Goal: Find specific page/section: Find specific page/section

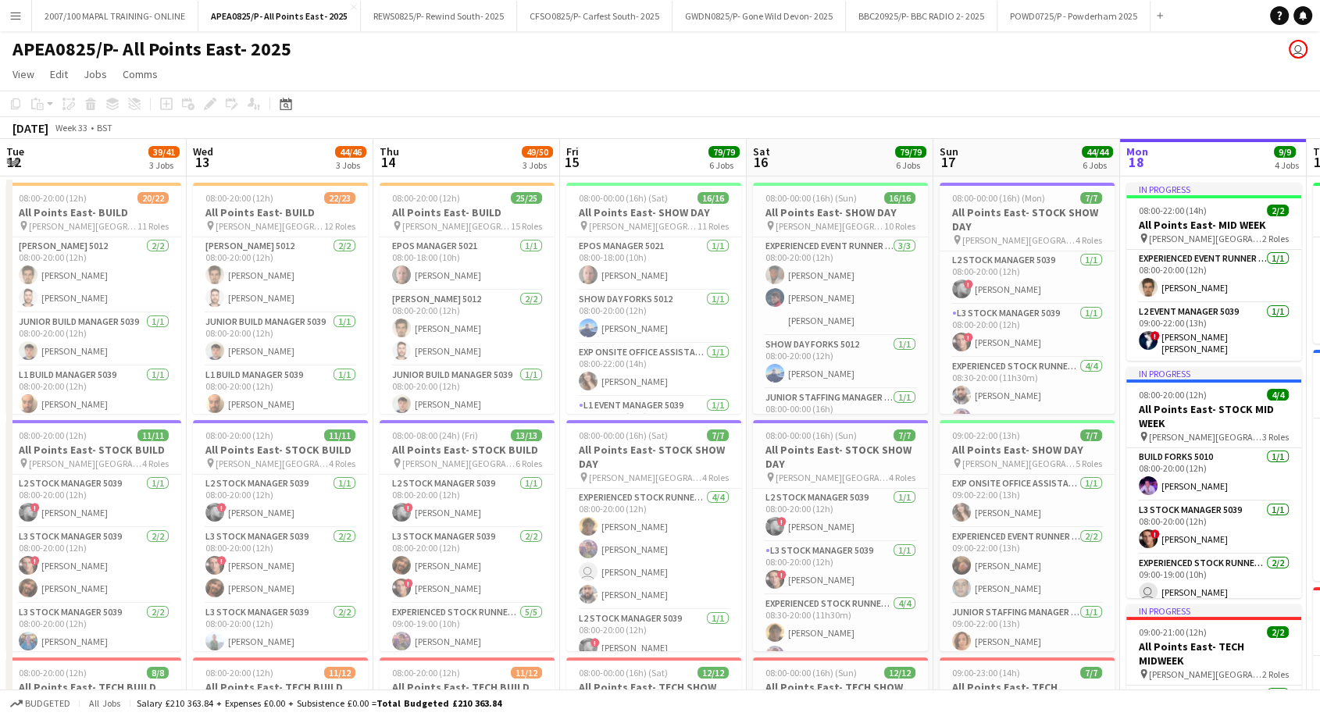
scroll to position [0, 373]
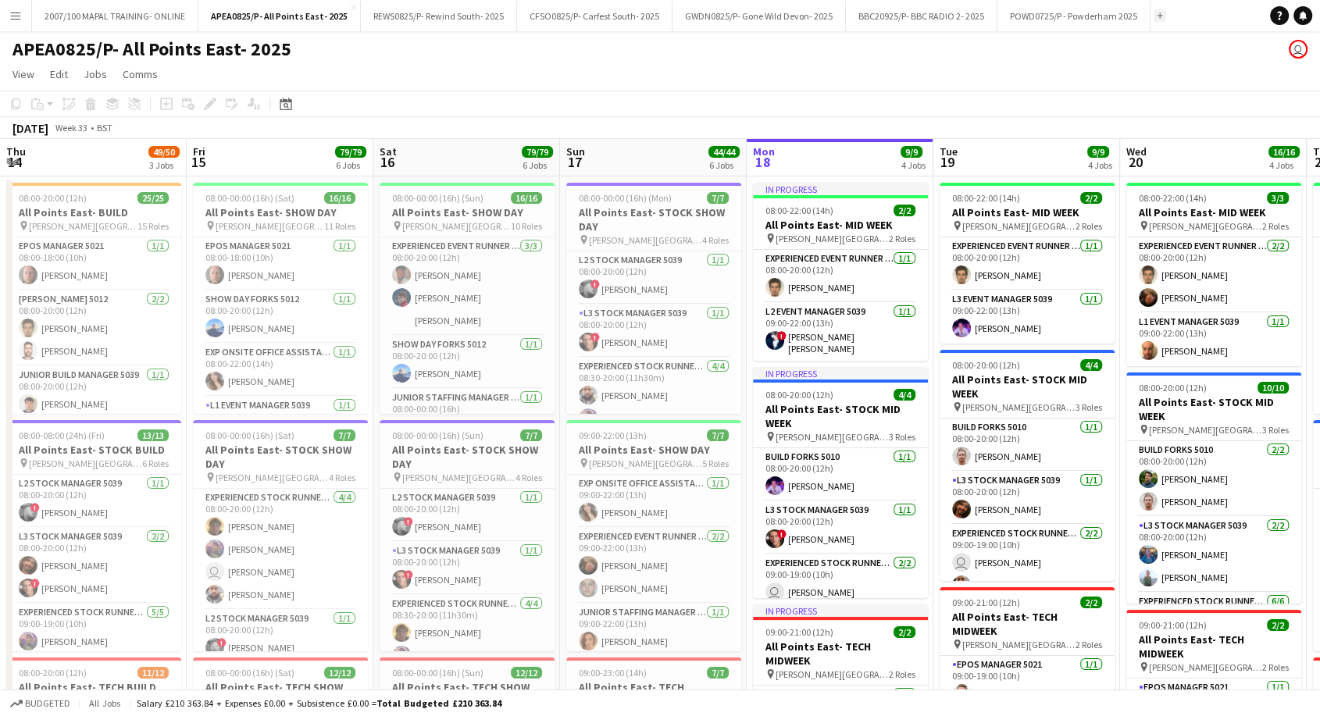
click at [1158, 14] on button "Add" at bounding box center [1160, 15] width 12 height 12
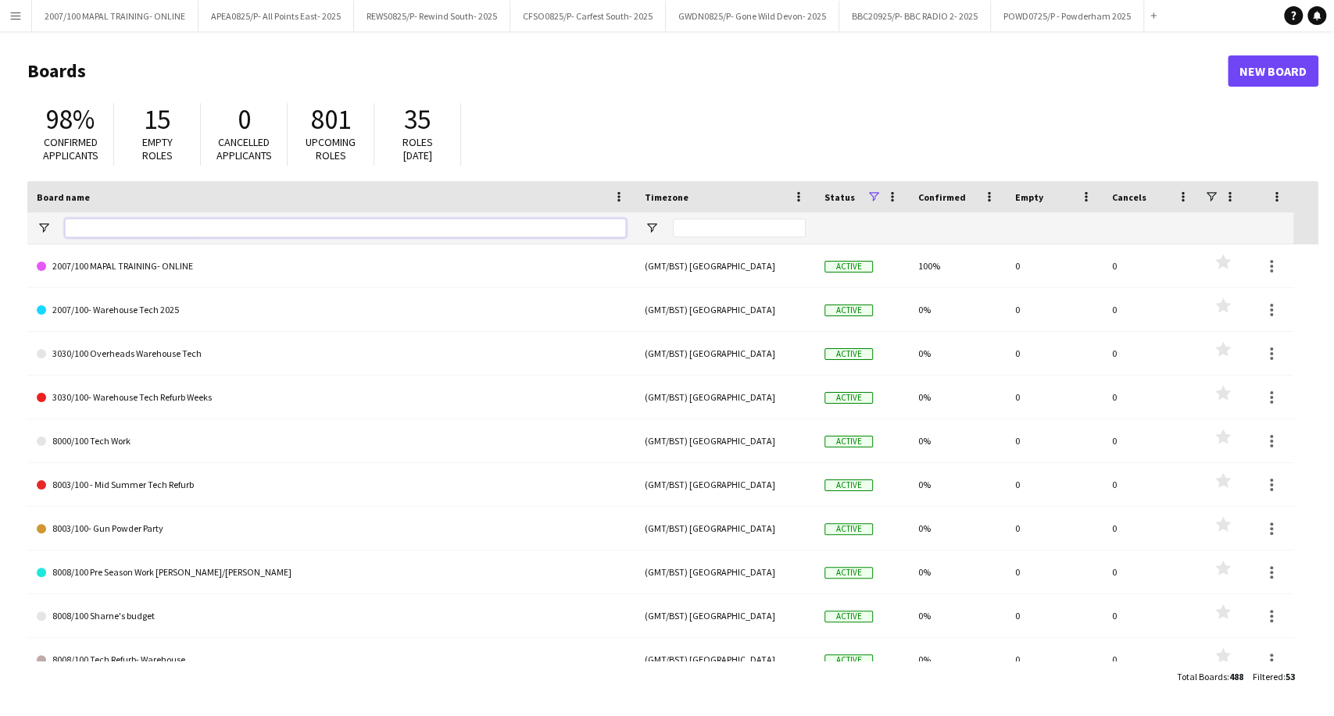
click at [151, 230] on input "Board name Filter Input" at bounding box center [345, 228] width 561 height 19
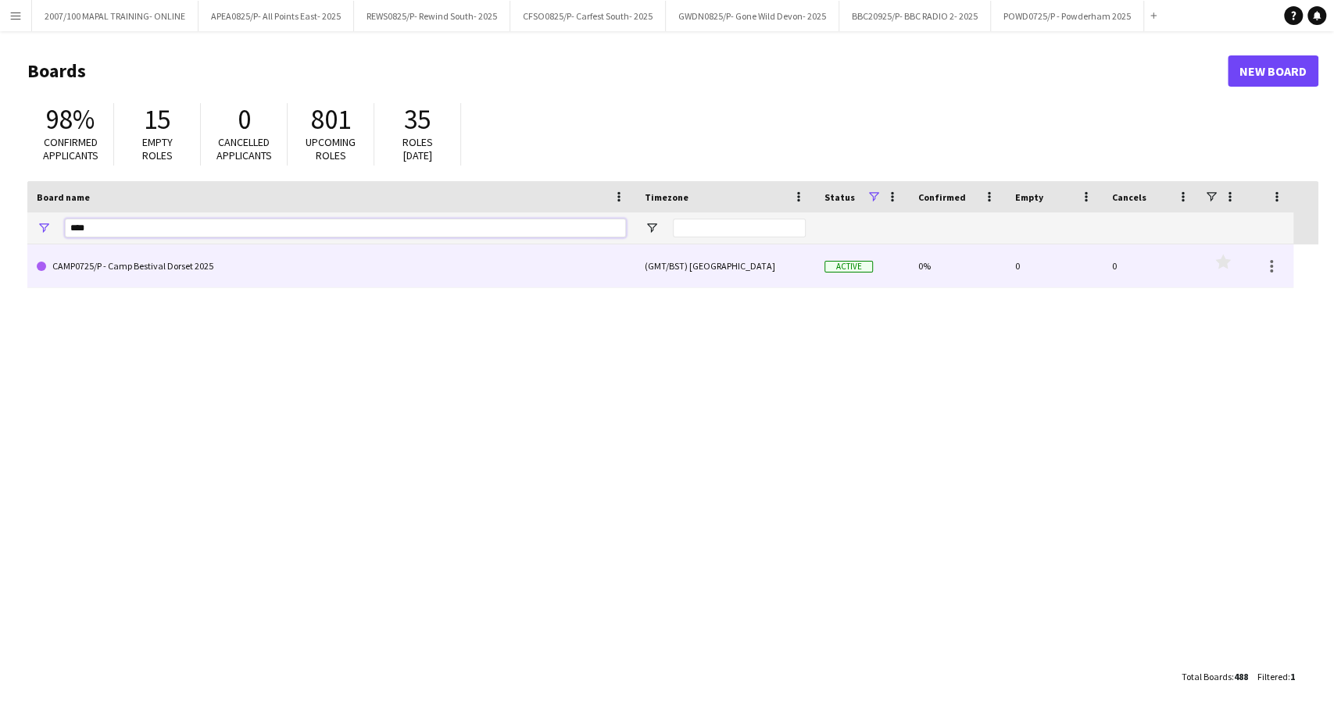
type input "****"
click at [166, 280] on link "CAMP0725/P - Camp Bestival Dorset 2025" at bounding box center [331, 267] width 589 height 44
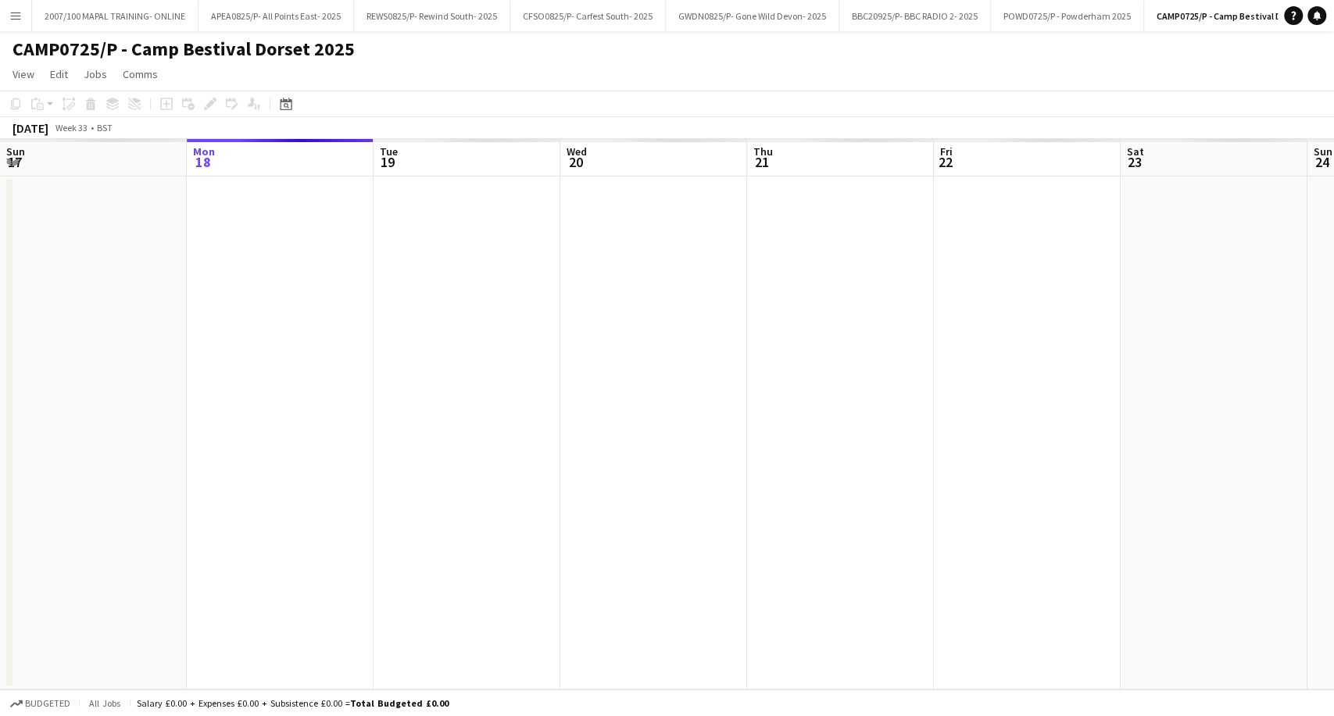
scroll to position [0, 73]
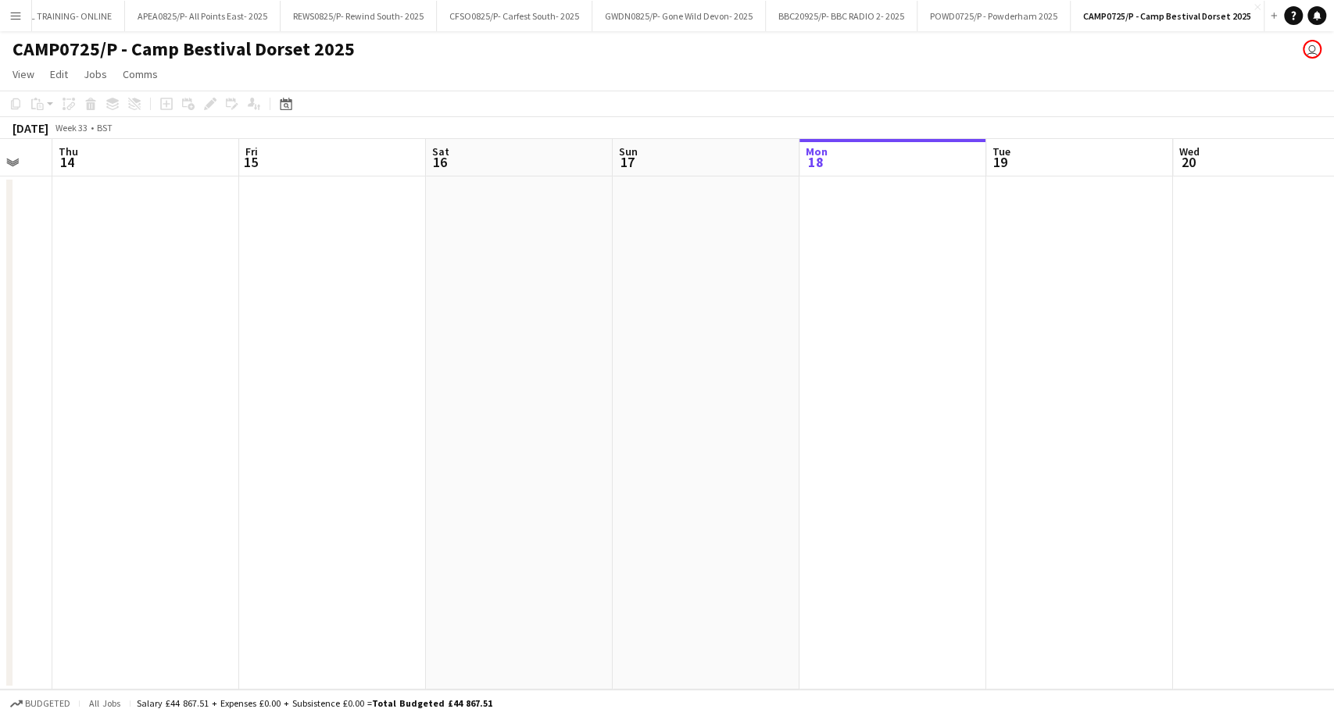
drag, startPoint x: 105, startPoint y: 306, endPoint x: 716, endPoint y: 290, distance: 611.9
click at [716, 290] on app-calendar-viewport "Tue 12 Wed 13 Thu 14 Fri 15 Sat 16 Sun 17 Mon 18 Tue 19 Wed 20 Thu 21 Fri 22 Sa…" at bounding box center [667, 414] width 1334 height 551
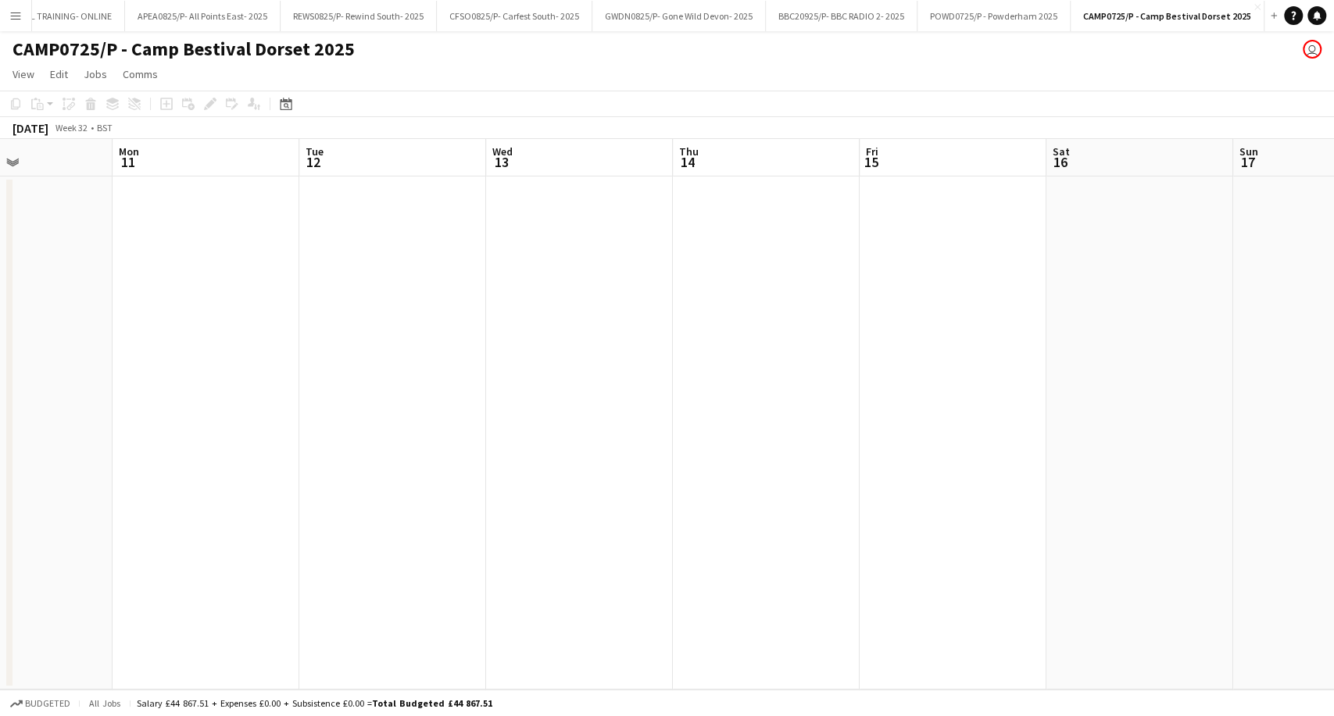
drag, startPoint x: 526, startPoint y: 366, endPoint x: 1128, endPoint y: 326, distance: 603.6
click at [1128, 326] on app-calendar-viewport "Fri 8 Sat 9 Sun 10 Mon 11 Tue 12 Wed 13 Thu 14 Fri 15 Sat 16 Sun 17 Mon 18 Tue …" at bounding box center [667, 414] width 1334 height 551
drag, startPoint x: 230, startPoint y: 384, endPoint x: 1110, endPoint y: 366, distance: 879.8
click at [1110, 366] on app-calendar-viewport "Thu 7 1/1 1 Job Fri 8 Sat 9 Sun 10 Mon 11 Tue 12 Wed 13 Thu 14 Fri 15 Sat 16 Su…" at bounding box center [667, 414] width 1334 height 551
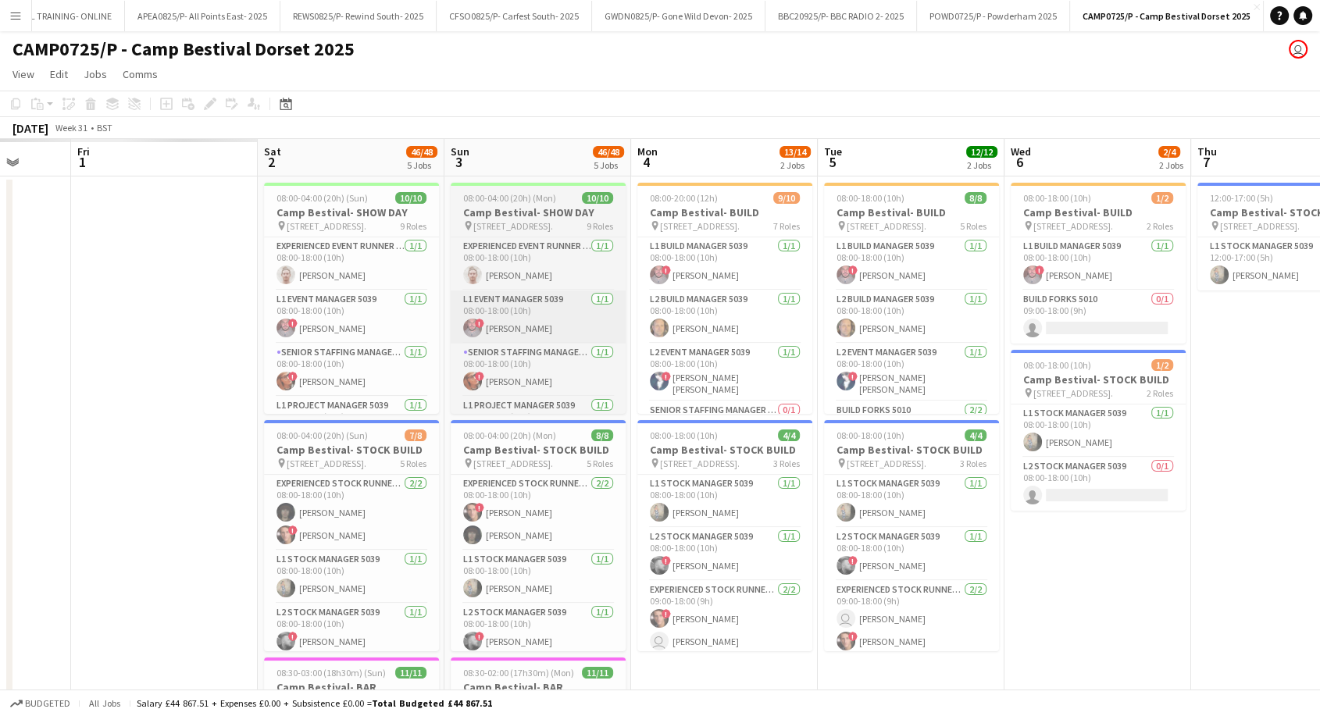
drag, startPoint x: 208, startPoint y: 404, endPoint x: 784, endPoint y: 338, distance: 579.5
click at [1164, 347] on app-calendar-viewport "Wed 30 Thu 31 Fri 1 Sat 2 46/48 5 Jobs Sun 3 46/48 5 Jobs Mon 4 13/14 2 Jobs Tu…" at bounding box center [660, 706] width 1320 height 1134
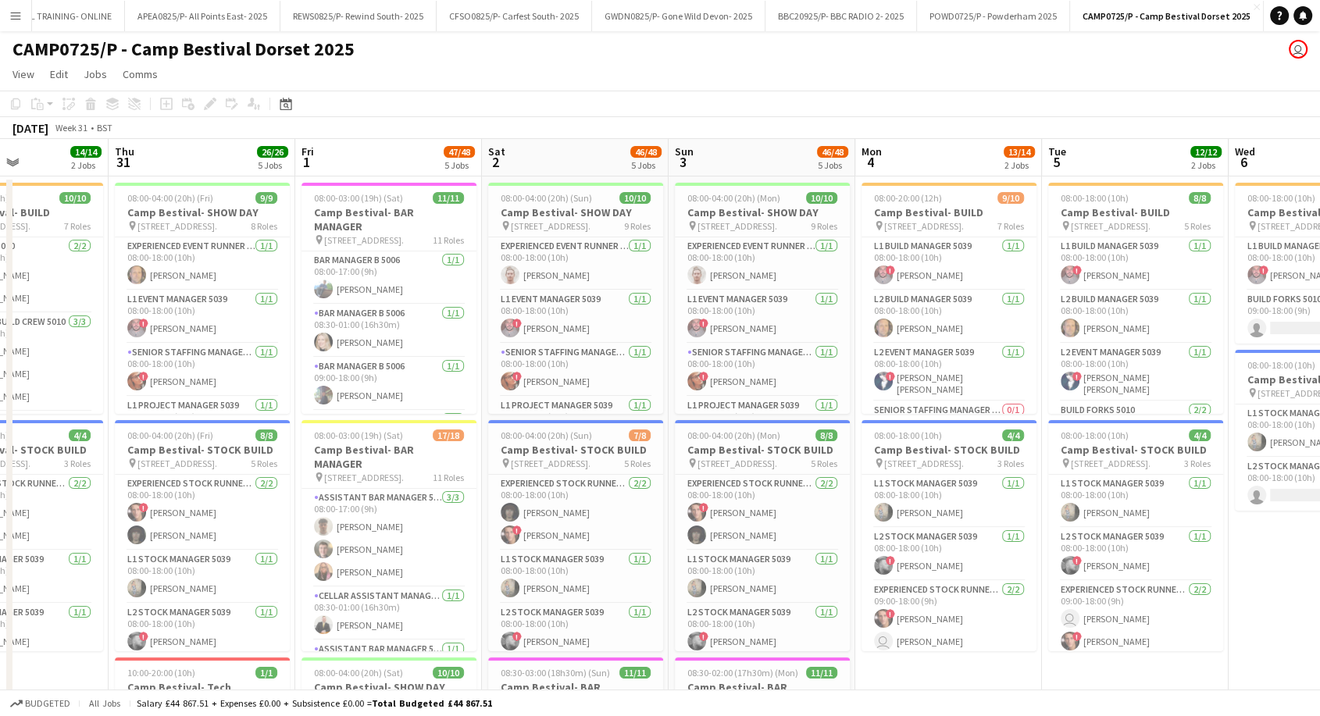
click at [1319, 317] on html "Menu Boards Boards Boards All jobs Status Workforce Workforce My Workforce Recr…" at bounding box center [660, 650] width 1320 height 1300
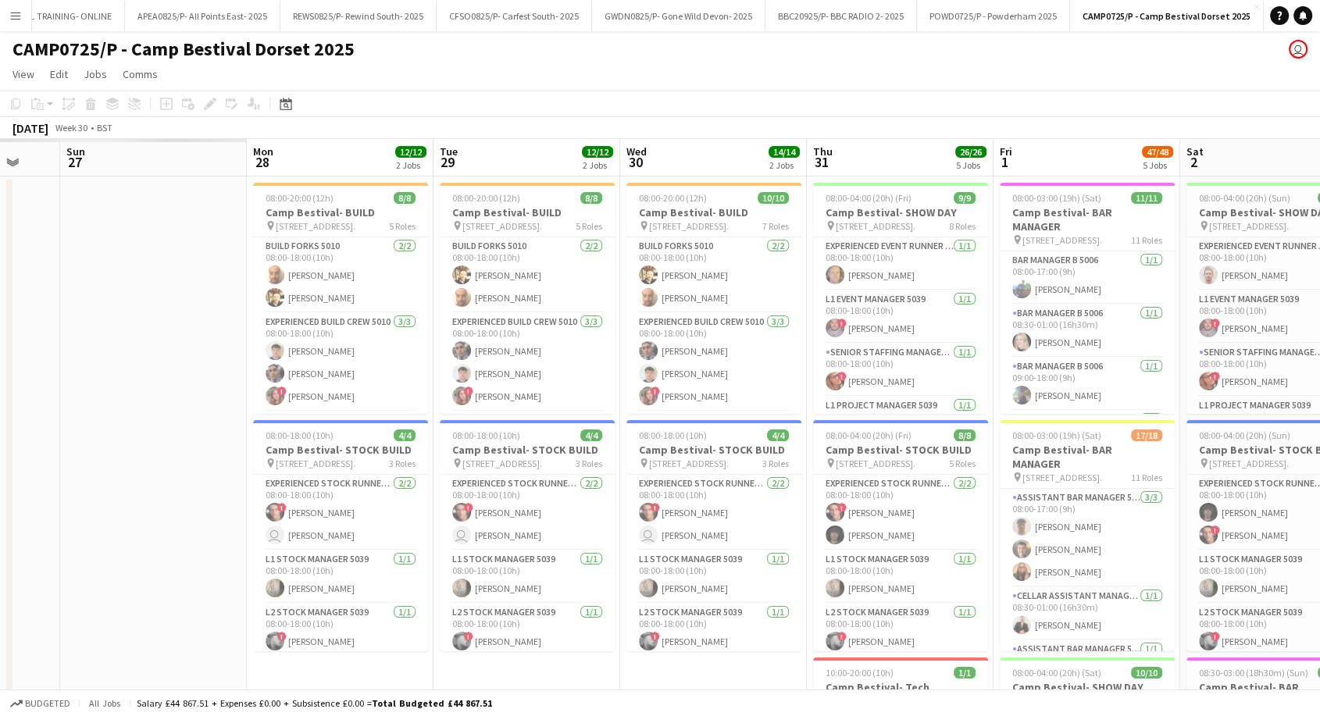
drag, startPoint x: 395, startPoint y: 294, endPoint x: 1016, endPoint y: 280, distance: 620.4
click at [1019, 284] on app-calendar-viewport "Fri 25 Sat 26 Sun 27 Mon 28 12/12 2 Jobs Tue 29 12/12 2 Jobs Wed 30 14/14 2 Job…" at bounding box center [660, 706] width 1320 height 1134
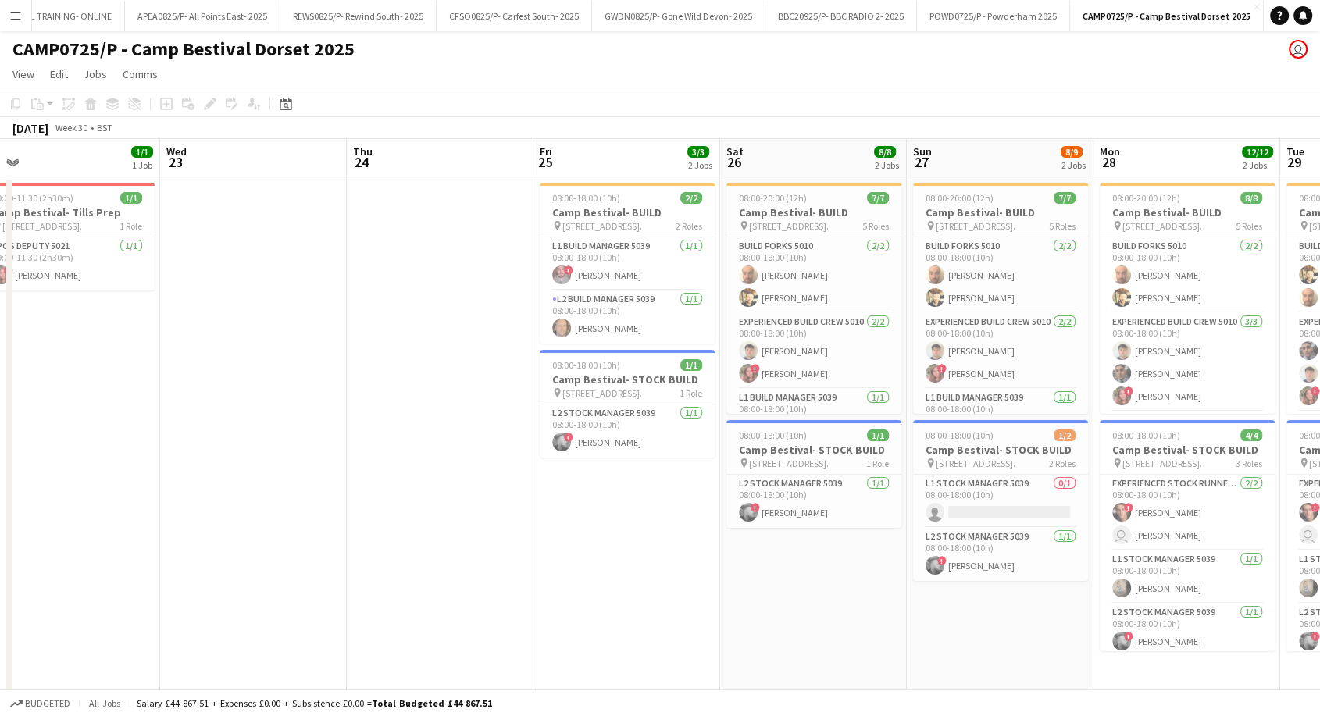
drag, startPoint x: 1097, startPoint y: 287, endPoint x: 1197, endPoint y: 272, distance: 101.2
click at [1197, 275] on app-calendar-viewport "Sun 20 Mon 21 Tue 22 1/1 1 Job Wed 23 Thu 24 Fri 25 3/3 2 Jobs Sat 26 8/8 2 Job…" at bounding box center [660, 706] width 1320 height 1134
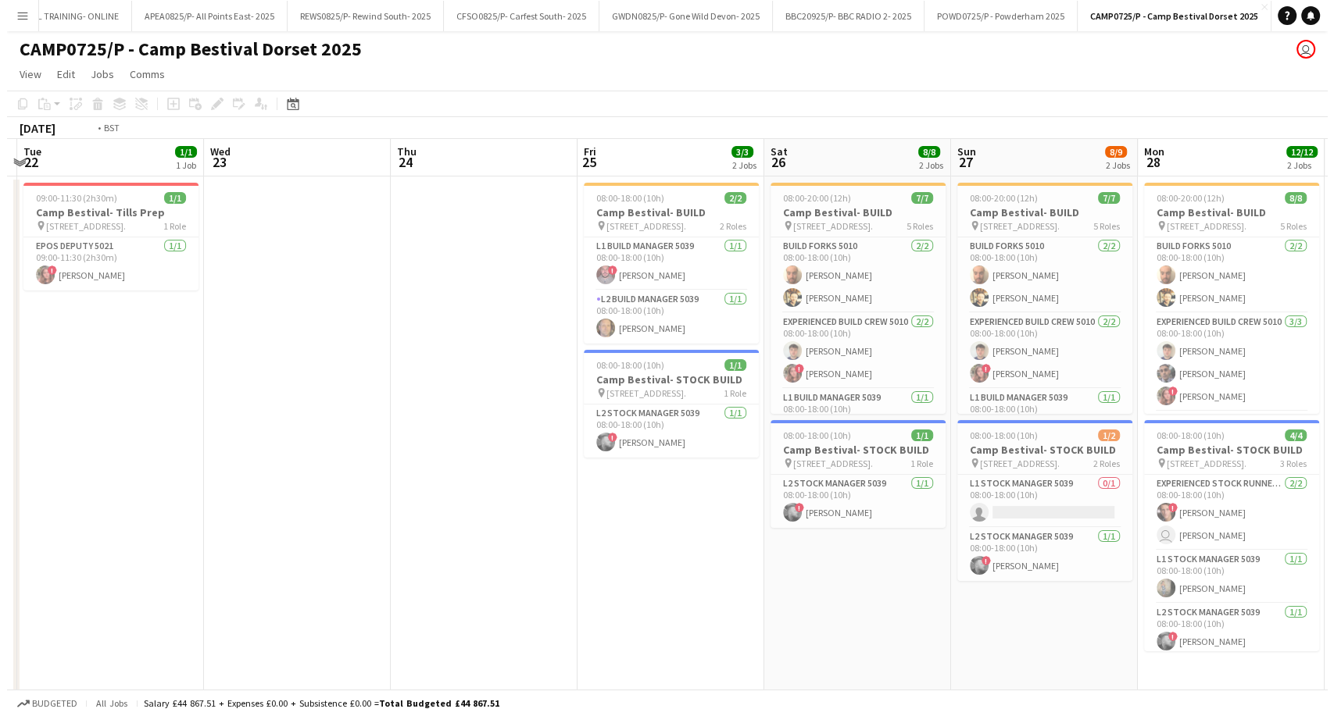
scroll to position [0, 430]
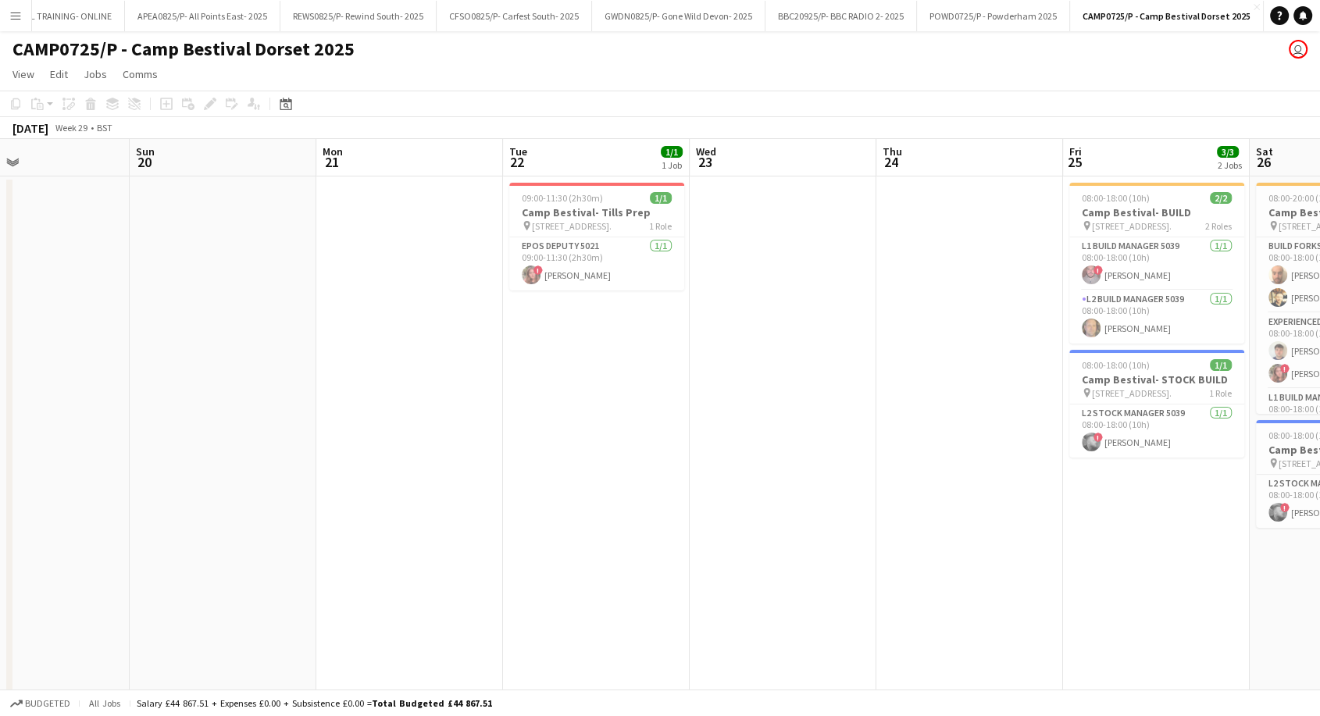
drag, startPoint x: 309, startPoint y: 300, endPoint x: 773, endPoint y: 284, distance: 465.1
click at [773, 284] on app-calendar-viewport "Thu 17 Fri 18 Sat 19 Sun 20 Mon 21 Tue 22 1/1 1 Job Wed 23 Thu 24 Fri 25 3/3 2 …" at bounding box center [660, 706] width 1320 height 1134
click at [1254, 8] on app-icon "Close" at bounding box center [1257, 7] width 6 height 6
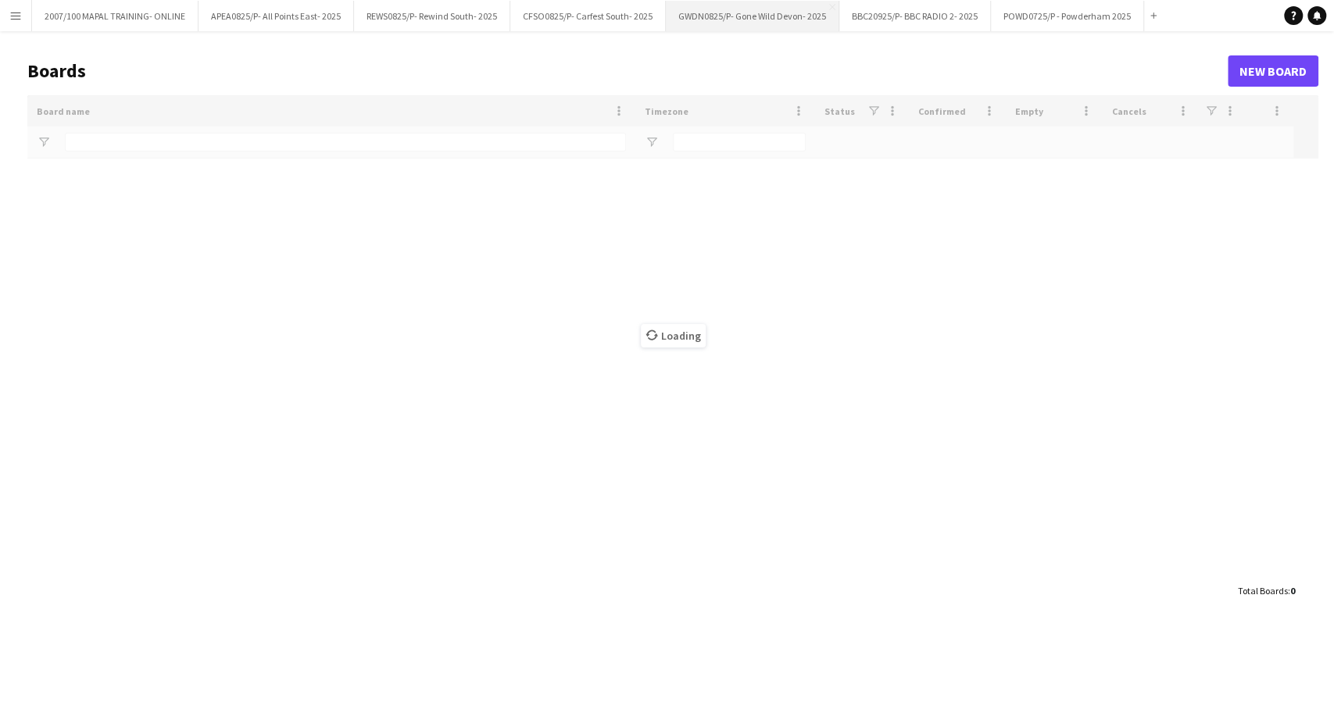
type input "****"
